Goal: Task Accomplishment & Management: Use online tool/utility

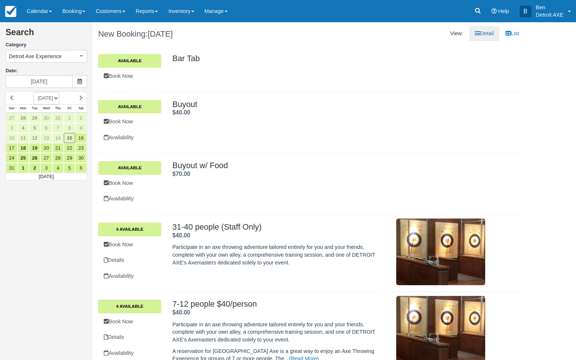
scroll to position [1, 0]
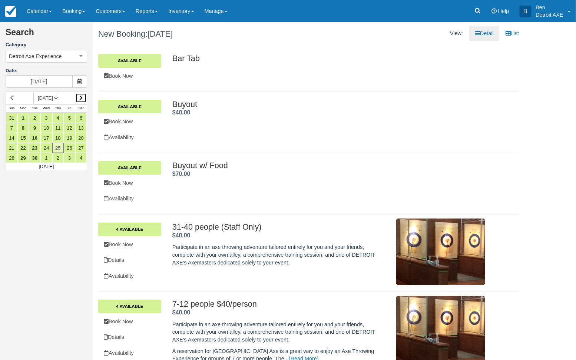
click at [77, 100] on link at bounding box center [80, 98] width 11 height 10
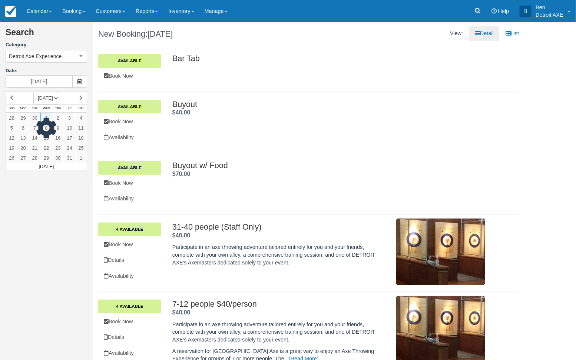
click at [77, 100] on div at bounding box center [46, 130] width 81 height 79
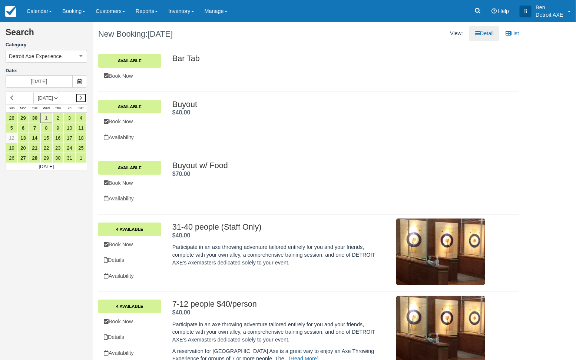
click at [77, 100] on link at bounding box center [80, 98] width 11 height 10
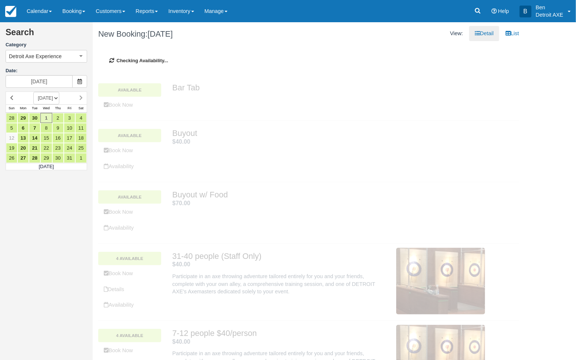
type input "11/01/25"
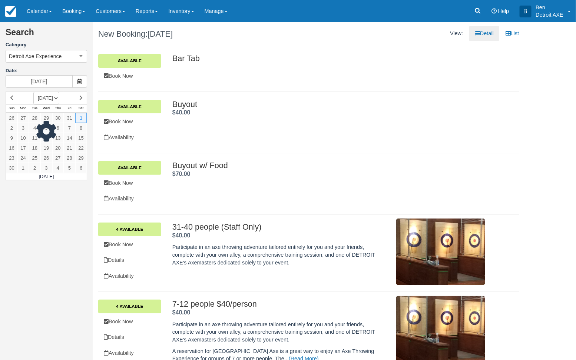
click at [77, 100] on div at bounding box center [46, 135] width 81 height 89
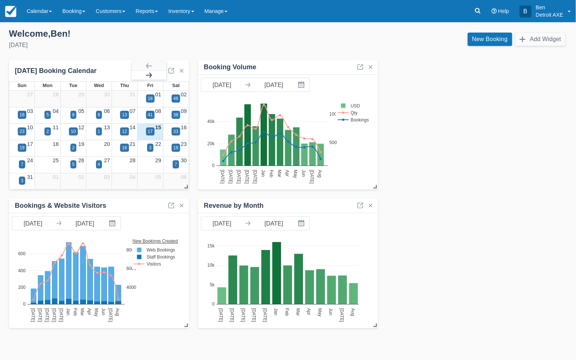
click at [156, 74] on button "button" at bounding box center [148, 75] width 35 height 9
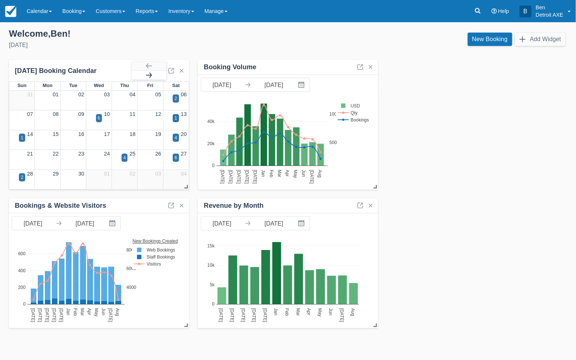
click at [156, 74] on button "button" at bounding box center [148, 75] width 35 height 9
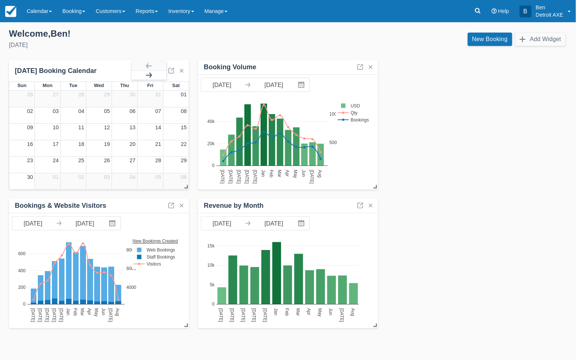
click at [156, 74] on button "button" at bounding box center [148, 75] width 35 height 9
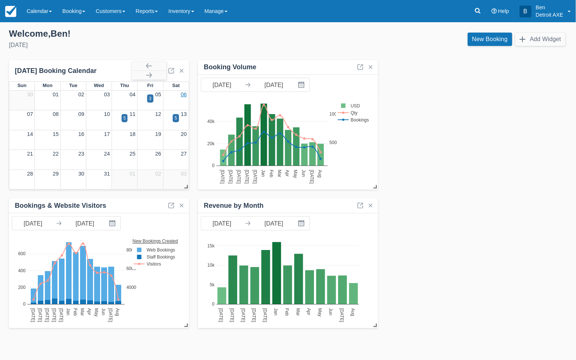
click at [181, 93] on link "06" at bounding box center [184, 94] width 6 height 6
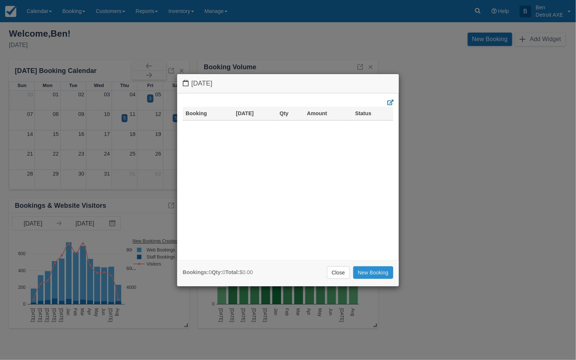
click at [375, 267] on link "New Booking" at bounding box center [373, 272] width 40 height 13
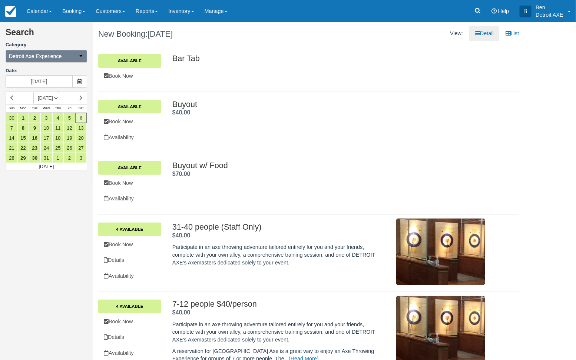
click at [81, 56] on icon "button" at bounding box center [81, 55] width 5 height 5
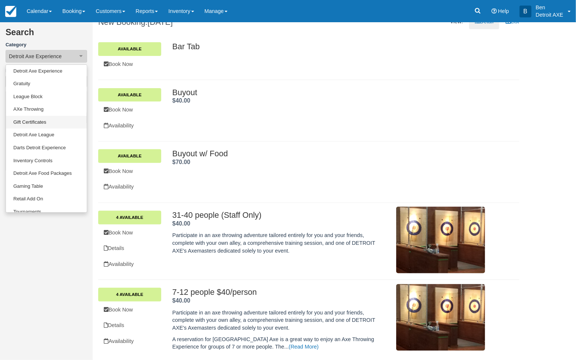
scroll to position [50, 0]
